Goal: Transaction & Acquisition: Purchase product/service

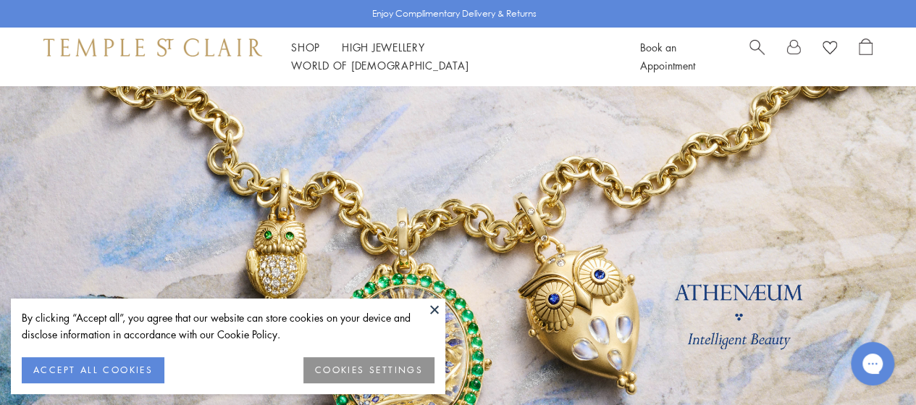
click at [435, 309] on button at bounding box center [435, 309] width 22 height 22
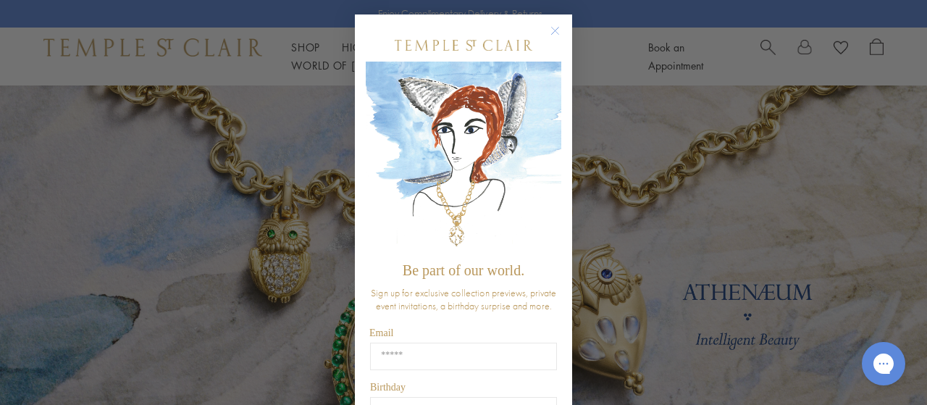
click at [549, 33] on circle "Close dialog" at bounding box center [555, 30] width 17 height 17
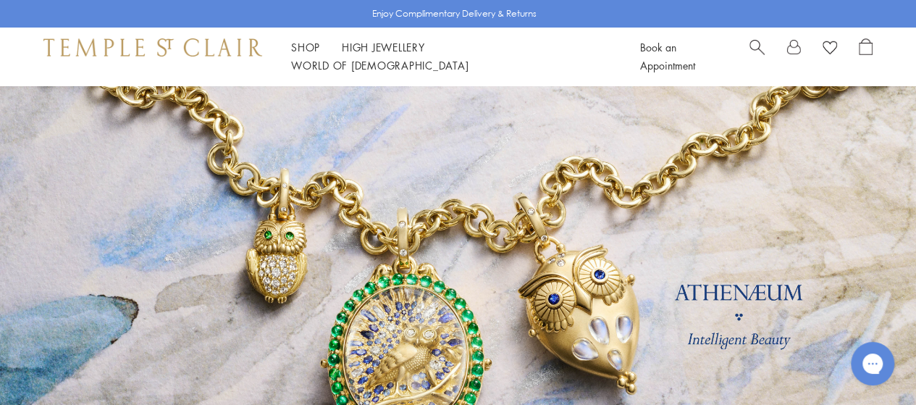
click at [752, 54] on span "Search" at bounding box center [757, 45] width 15 height 15
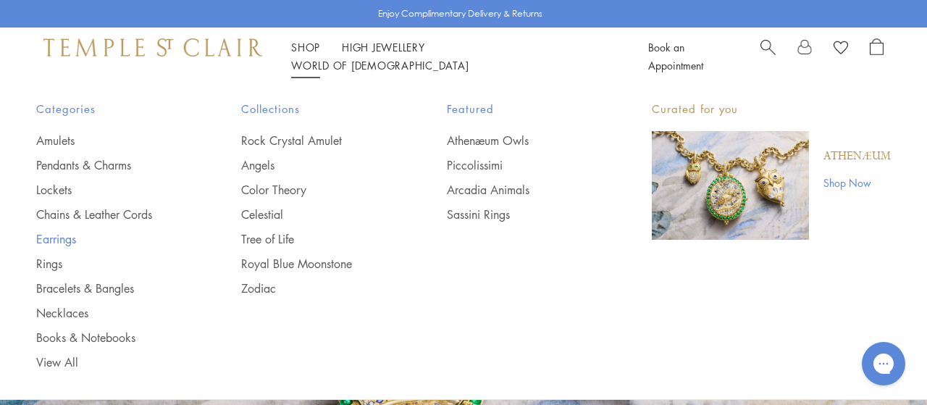
click at [62, 240] on link "Earrings" at bounding box center [109, 239] width 147 height 16
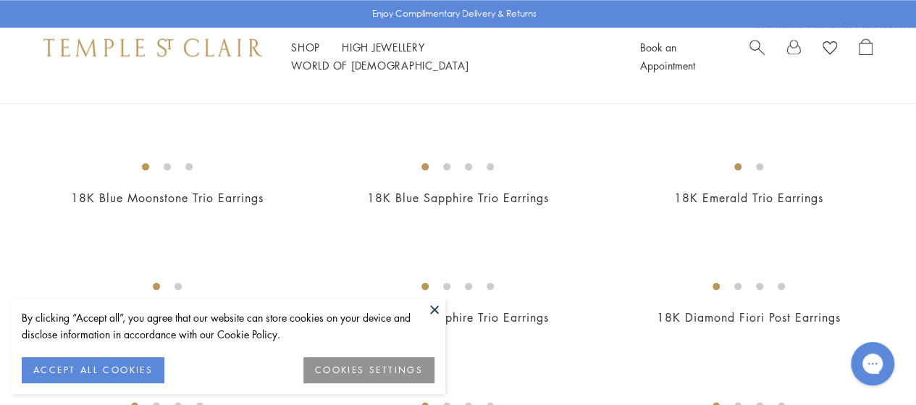
scroll to position [954, 0]
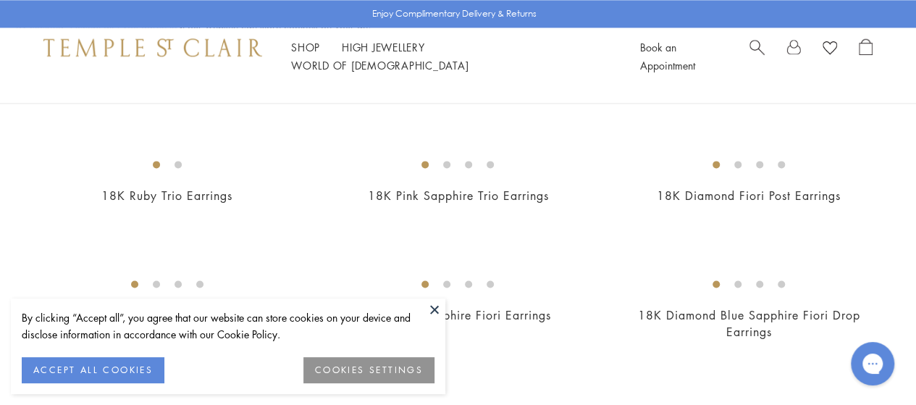
click at [435, 311] on button at bounding box center [435, 309] width 22 height 22
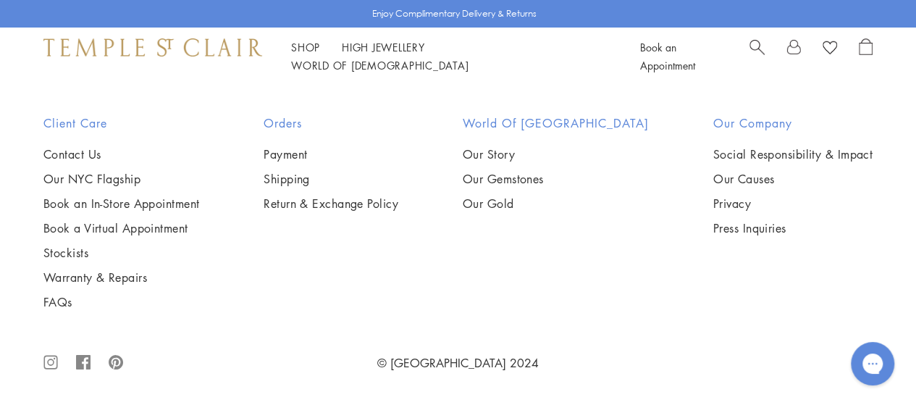
scroll to position [6580, 0]
click at [756, 53] on span "Search" at bounding box center [757, 45] width 15 height 15
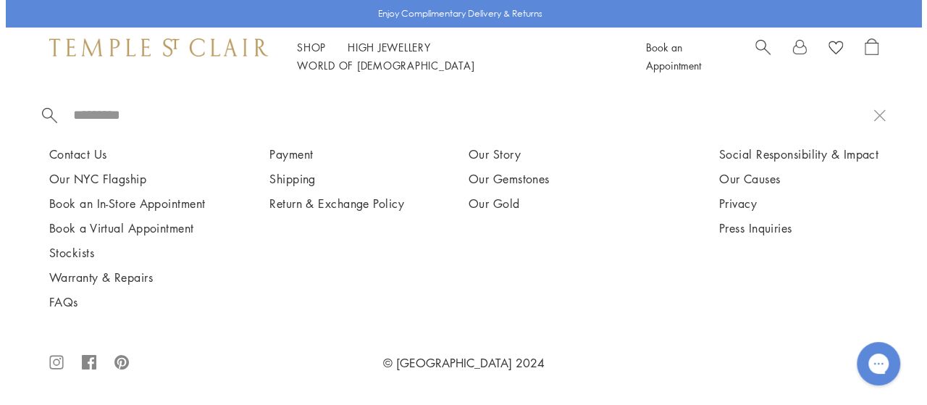
scroll to position [6643, 0]
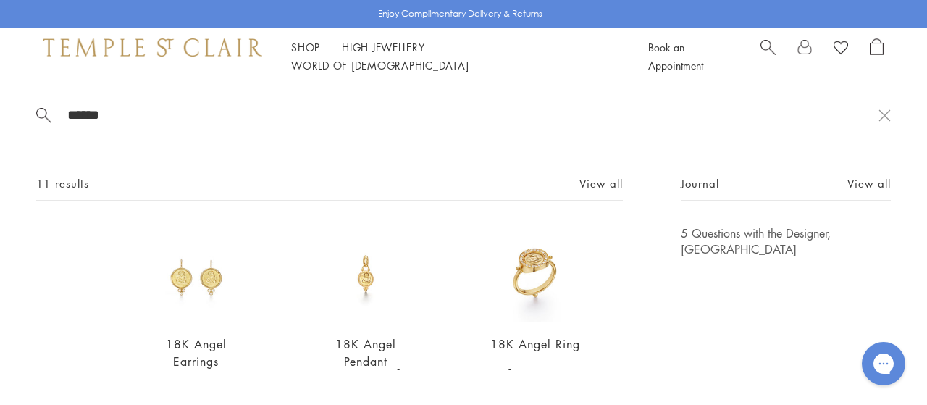
type input "*****"
click at [196, 276] on img at bounding box center [196, 273] width 97 height 97
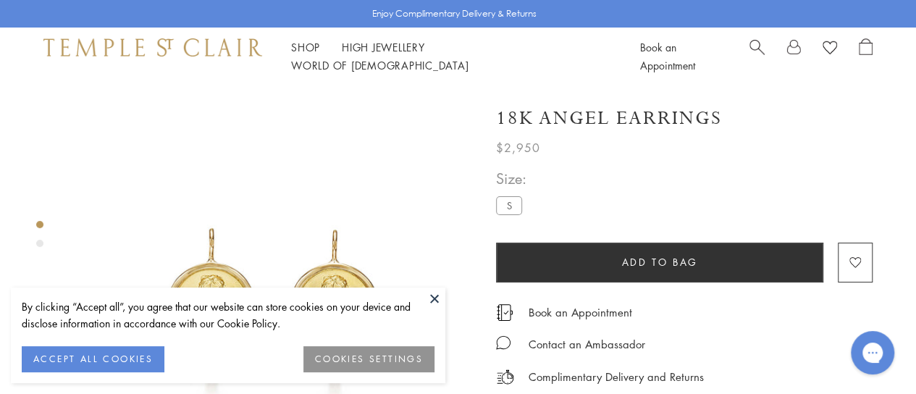
click at [656, 83] on div "Shop Shop Categories Amulets Pendants & Charms Lockets Chains & Leather Cords E…" at bounding box center [458, 57] width 916 height 58
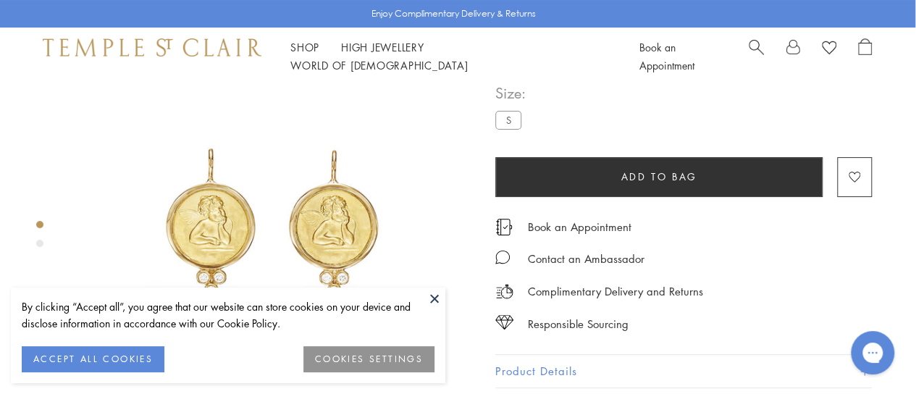
scroll to position [77, 3]
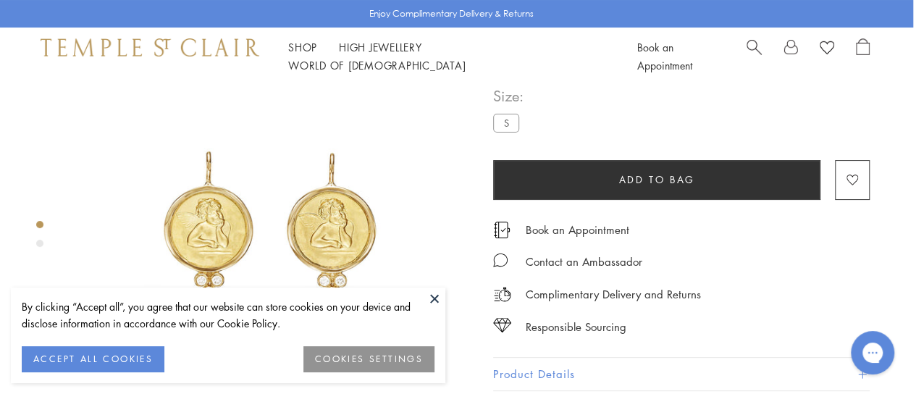
click at [430, 298] on button at bounding box center [435, 299] width 22 height 22
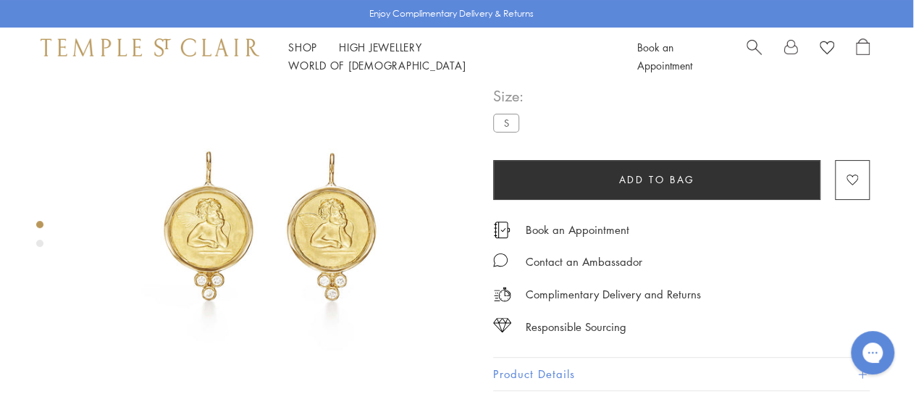
scroll to position [0, 3]
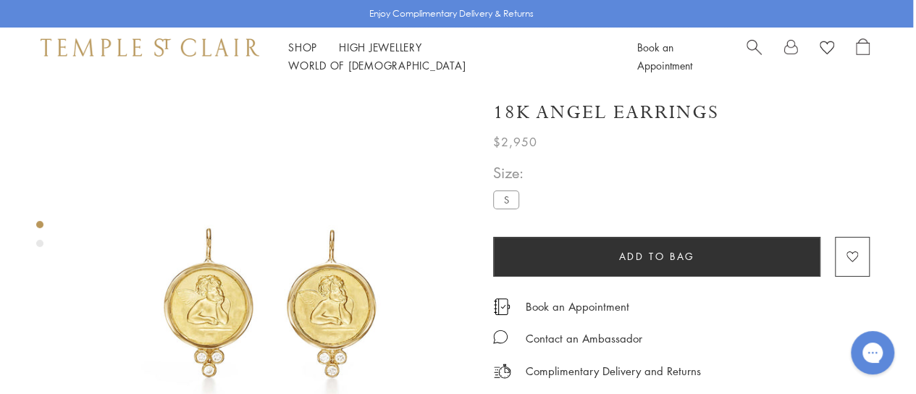
click at [38, 245] on div "Product gallery navigation" at bounding box center [39, 243] width 7 height 7
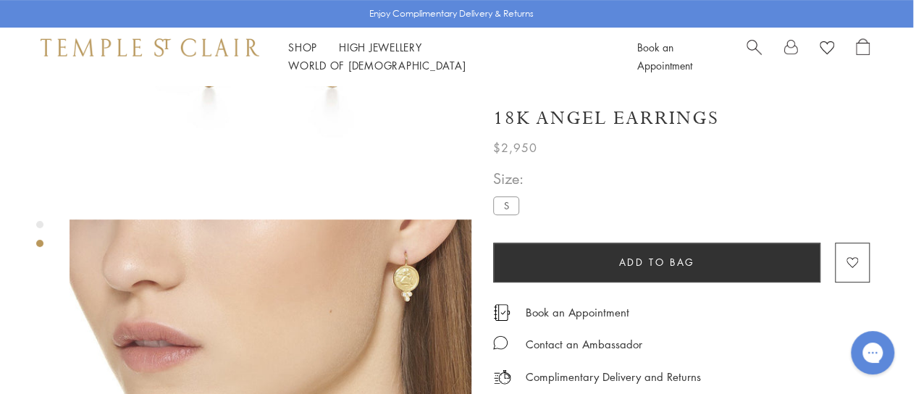
scroll to position [289, 3]
